Goal: Transaction & Acquisition: Purchase product/service

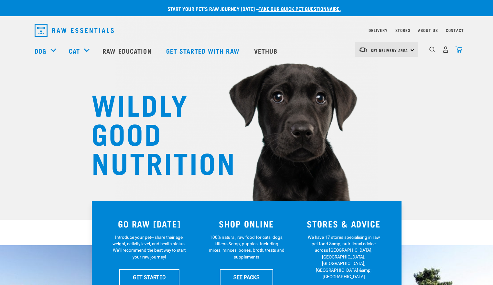
click at [461, 52] on img "dropdown navigation" at bounding box center [458, 49] width 7 height 7
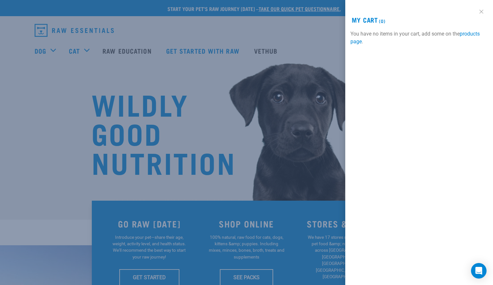
click at [481, 9] on link at bounding box center [481, 11] width 10 height 10
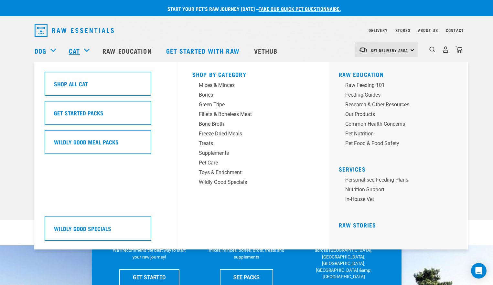
click at [78, 47] on link "Cat" at bounding box center [74, 51] width 11 height 10
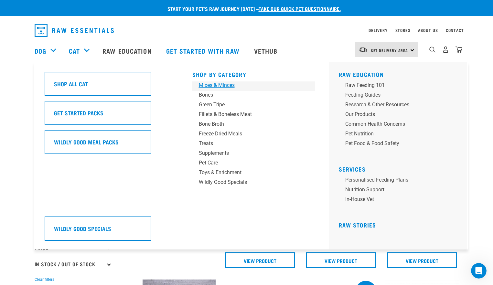
click at [228, 86] on div "Mixes & Minces" at bounding box center [249, 85] width 101 height 8
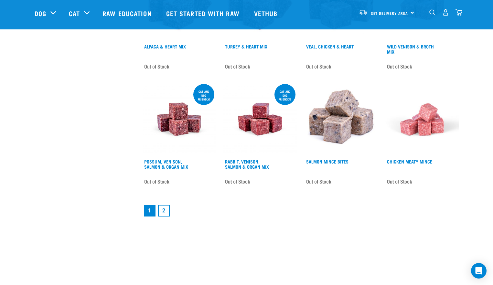
scroll to position [854, 0]
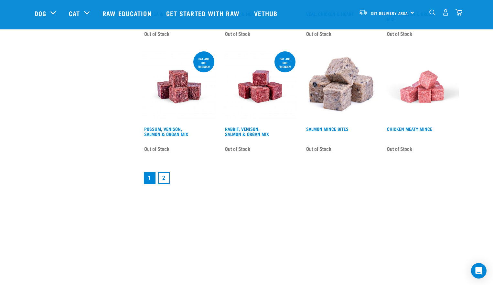
click at [166, 178] on link "2" at bounding box center [164, 178] width 12 height 12
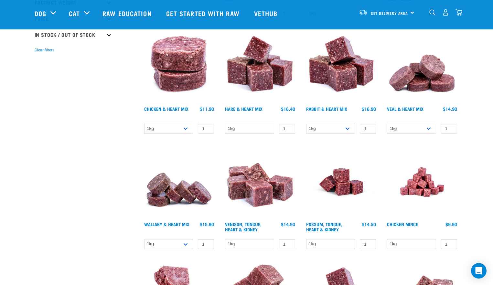
scroll to position [198, 0]
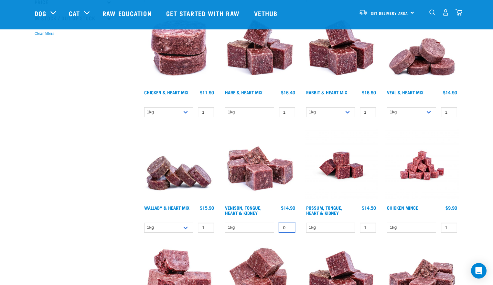
click at [288, 228] on input "0" at bounding box center [287, 228] width 16 height 10
click at [288, 227] on input "1" at bounding box center [287, 228] width 16 height 10
type input "2"
click at [288, 227] on input "2" at bounding box center [287, 228] width 16 height 10
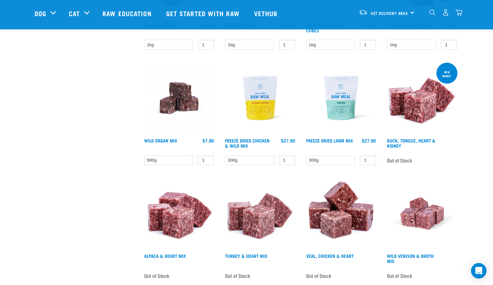
scroll to position [611, 0]
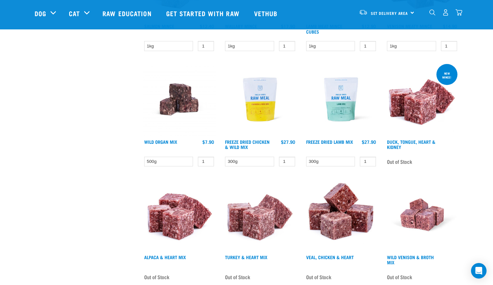
click at [338, 106] on img at bounding box center [340, 99] width 73 height 73
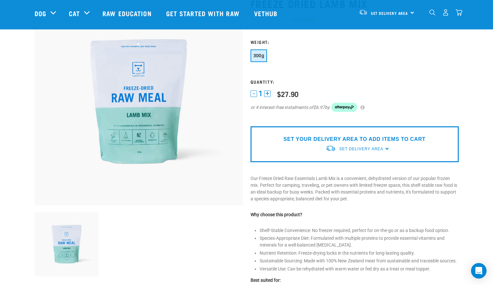
scroll to position [83, 0]
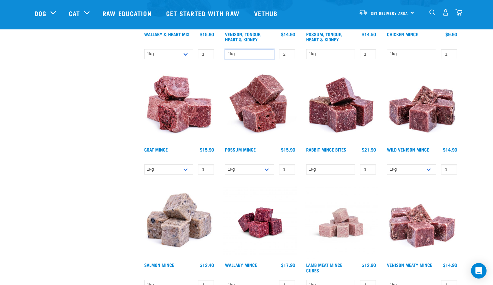
scroll to position [364, 0]
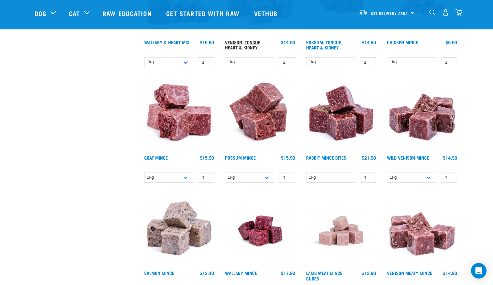
click at [237, 42] on link "Venison, Tongue, Heart & Kidney" at bounding box center [243, 44] width 37 height 7
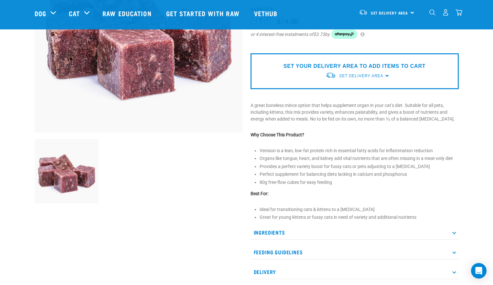
scroll to position [129, 0]
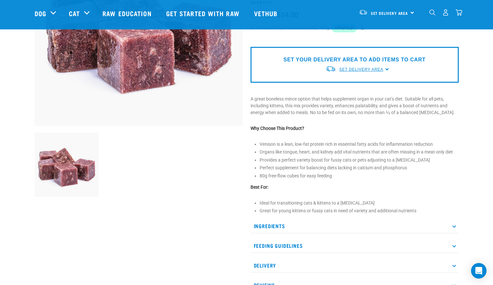
click at [363, 69] on span "Set Delivery Area" at bounding box center [361, 69] width 44 height 5
click at [351, 84] on link "[GEOGRAPHIC_DATA]" at bounding box center [357, 84] width 64 height 11
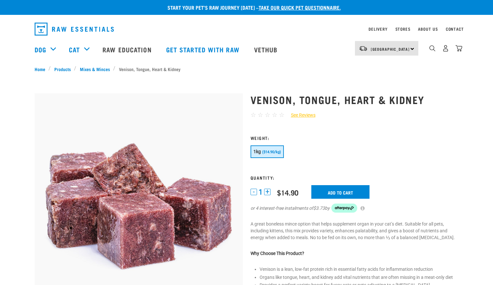
scroll to position [3, 0]
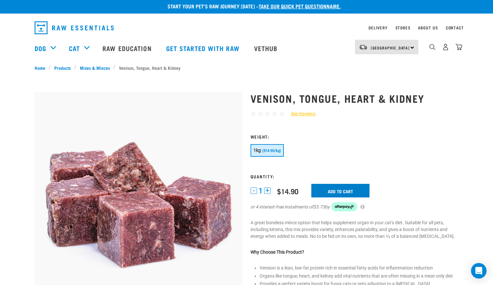
click at [344, 190] on input "Add to cart" at bounding box center [340, 191] width 58 height 14
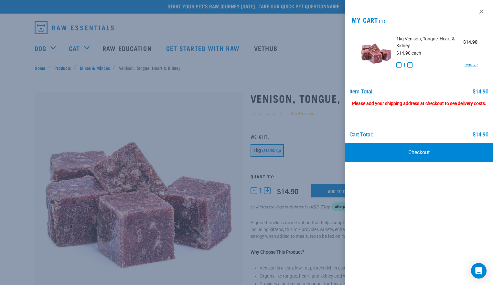
click at [410, 64] on button "+" at bounding box center [409, 64] width 5 height 5
click at [410, 65] on button "+" at bounding box center [409, 64] width 5 height 5
click at [415, 157] on link "Checkout" at bounding box center [419, 152] width 148 height 19
click at [306, 58] on div at bounding box center [246, 142] width 493 height 285
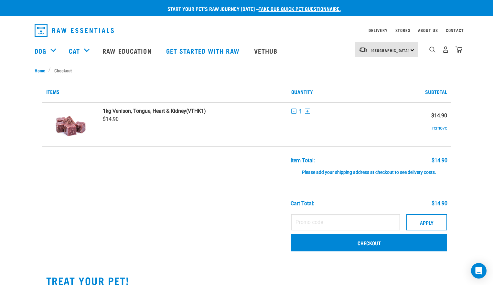
click at [305, 110] on button "+" at bounding box center [307, 111] width 5 height 5
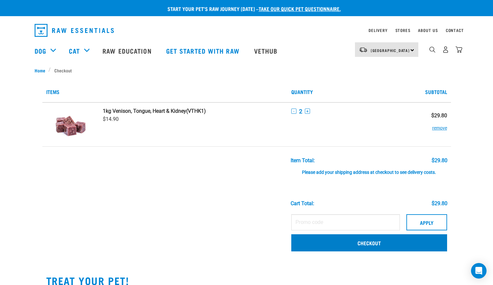
click at [334, 242] on link "Checkout" at bounding box center [369, 242] width 156 height 17
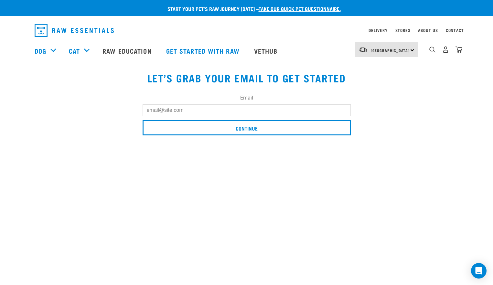
click at [217, 112] on input "Email" at bounding box center [247, 110] width 208 height 12
type input "L"
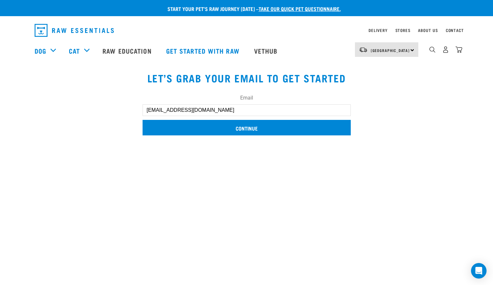
type input "[EMAIL_ADDRESS][DOMAIN_NAME]"
click at [250, 125] on input "Continue" at bounding box center [247, 128] width 208 height 16
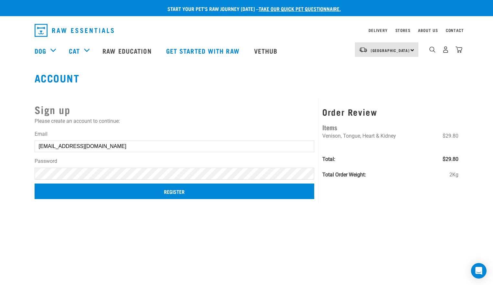
click at [182, 190] on input "Register" at bounding box center [175, 192] width 280 height 16
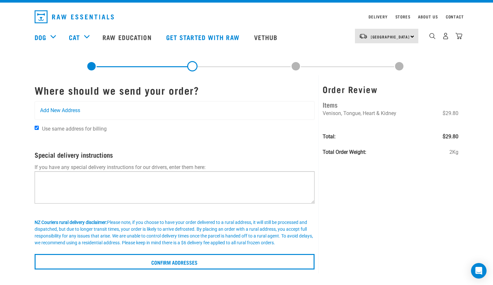
scroll to position [12, 0]
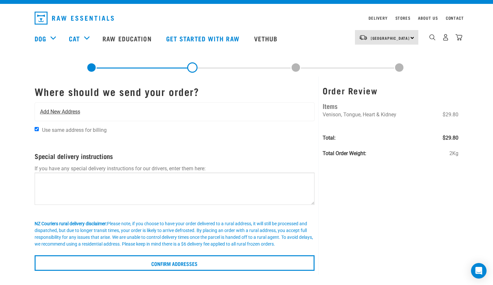
click at [52, 105] on div "Add New Address" at bounding box center [175, 112] width 280 height 18
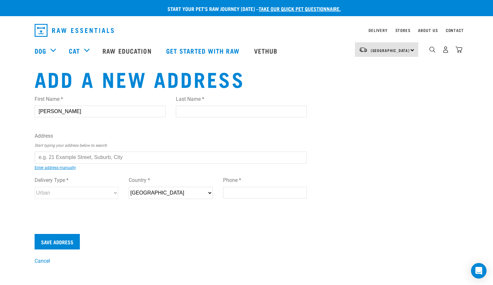
type input "olivia"
type input "aarsen"
click at [78, 151] on div "First Name * olivia Last Name * aarsen Address Start typing your address below …" at bounding box center [171, 153] width 272 height 126
click at [79, 155] on input "text" at bounding box center [171, 158] width 272 height 12
type input "6"
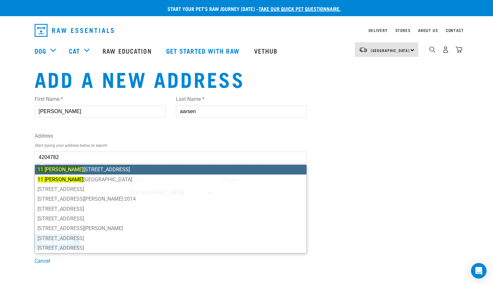
click at [101, 170] on li "11 Lipp iatt Crescent, Pokeno 2402" at bounding box center [171, 170] width 272 height 10
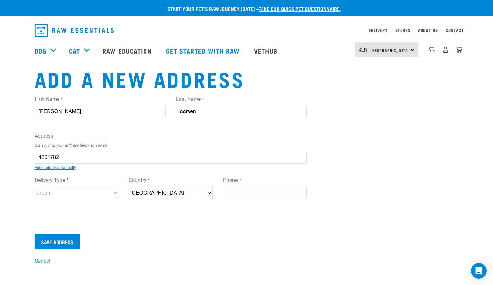
type input "11 Lippiatt Crescent, Pokeno 2402"
type input "11 Lippiatt Crescent"
type input "Pokeno"
type input "Waikato"
select select "WKO"
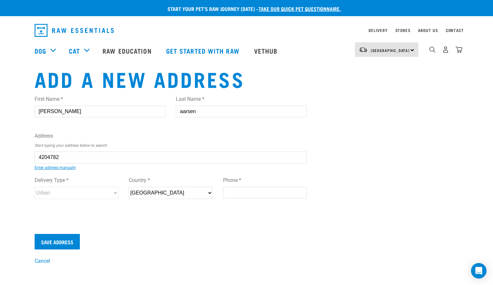
type input "2402"
select select "Urban"
click at [59, 240] on input "Save Address" at bounding box center [57, 242] width 45 height 16
type input "021353779"
click at [60, 243] on input "Save Address" at bounding box center [57, 242] width 45 height 16
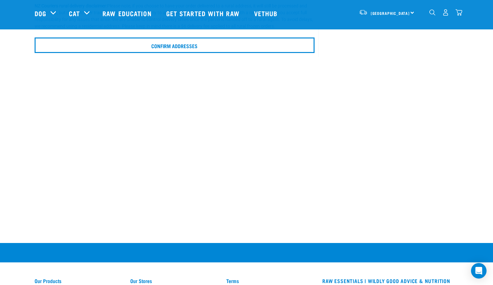
scroll to position [321, 0]
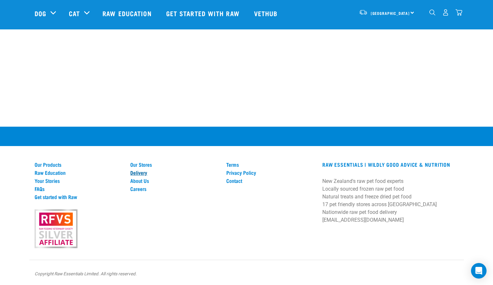
click at [141, 174] on link "Delivery" at bounding box center [174, 173] width 88 height 6
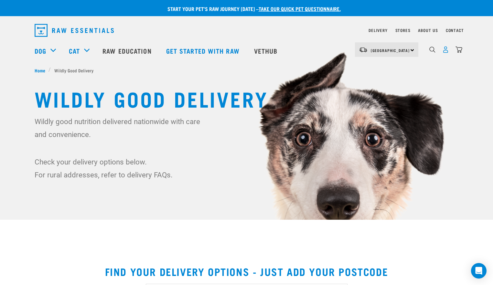
click at [446, 51] on img "dropdown navigation" at bounding box center [445, 49] width 7 height 7
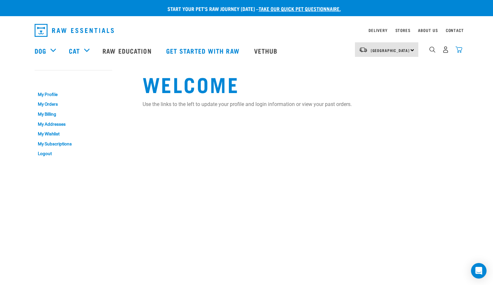
click at [461, 49] on img "dropdown navigation" at bounding box center [458, 49] width 7 height 7
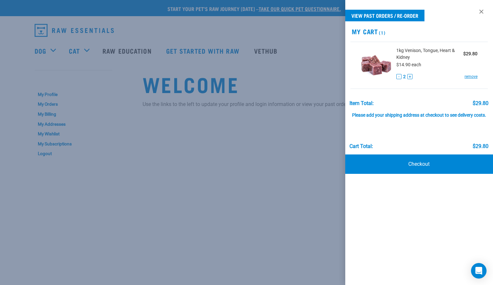
click at [375, 70] on img at bounding box center [376, 63] width 31 height 33
click at [397, 64] on span "$14.90 each" at bounding box center [408, 64] width 25 height 5
click at [184, 157] on div at bounding box center [246, 142] width 493 height 285
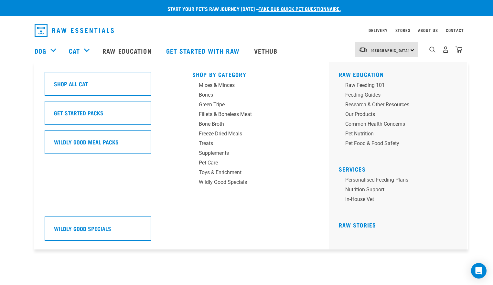
click at [87, 50] on div "Cat" at bounding box center [82, 51] width 27 height 26
click at [209, 143] on div "Treats" at bounding box center [249, 144] width 101 height 8
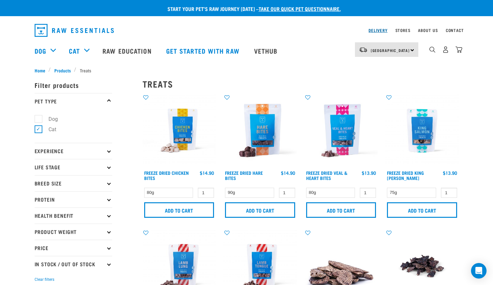
click at [373, 29] on link "Delivery" at bounding box center [377, 30] width 19 height 2
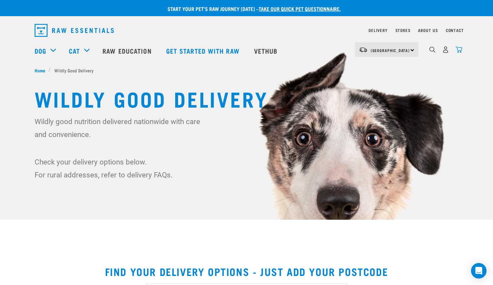
click at [462, 50] on img "dropdown navigation" at bounding box center [458, 49] width 7 height 7
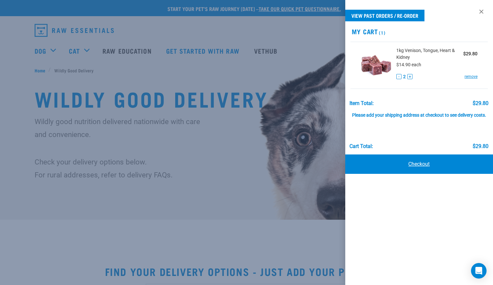
click at [425, 168] on link "Checkout" at bounding box center [419, 163] width 148 height 19
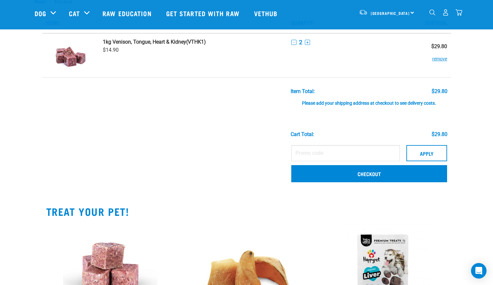
scroll to position [49, 0]
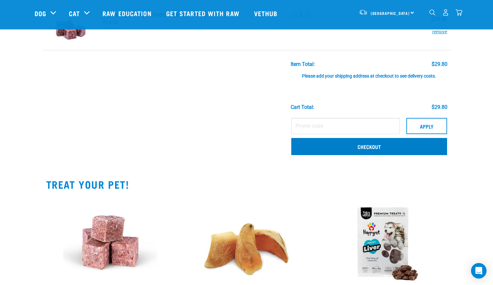
click at [340, 148] on link "Checkout" at bounding box center [369, 146] width 156 height 17
